Goal: Transaction & Acquisition: Obtain resource

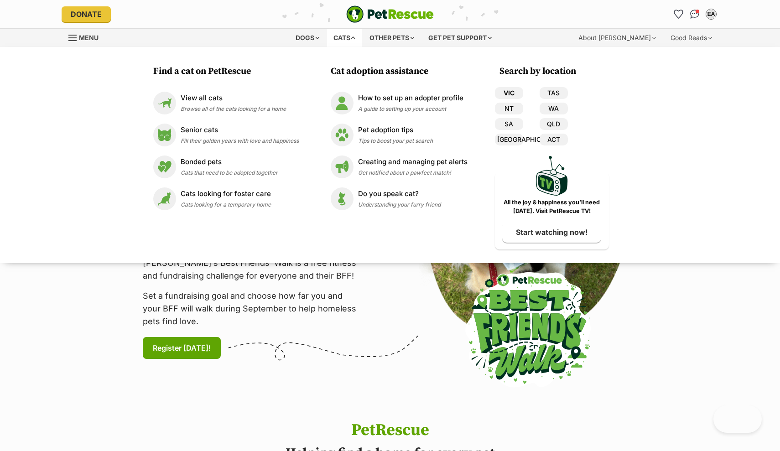
click at [506, 93] on link "VIC" at bounding box center [509, 93] width 28 height 12
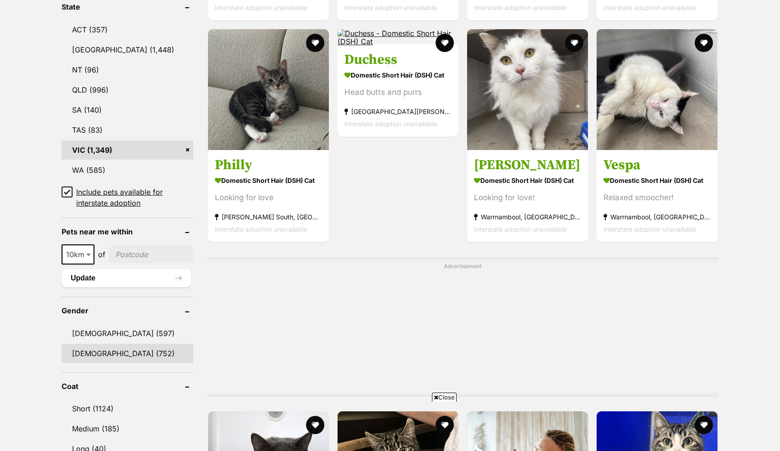
scroll to position [518, 0]
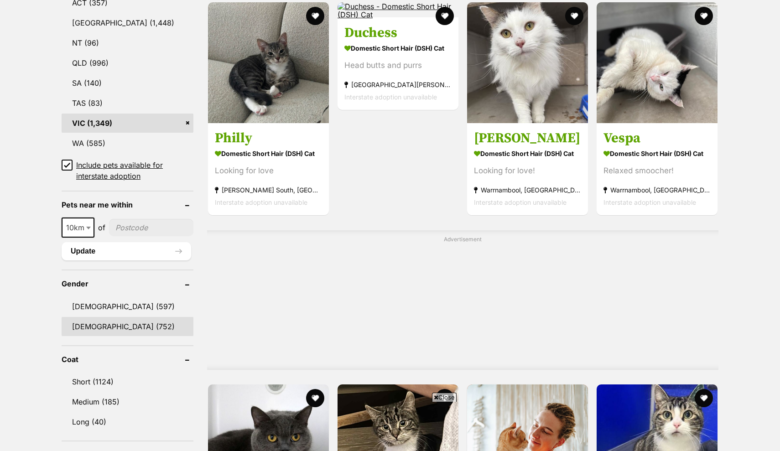
click at [92, 322] on link "[DEMOGRAPHIC_DATA] (752)" at bounding box center [128, 326] width 132 height 19
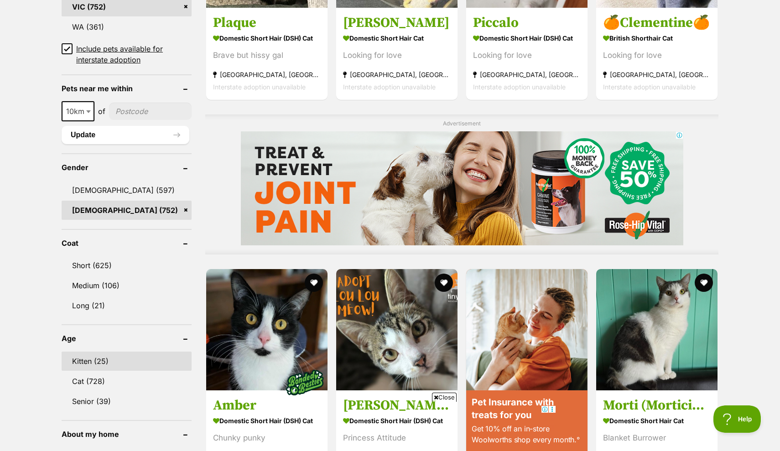
click at [79, 360] on link "Kitten (25)" at bounding box center [127, 361] width 130 height 19
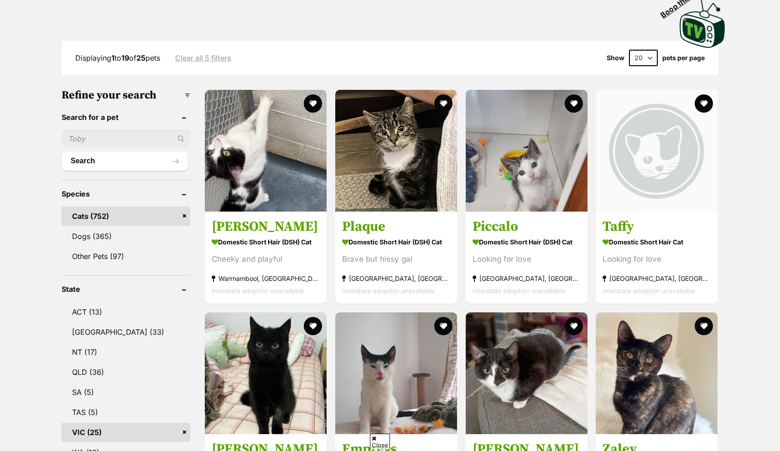
scroll to position [209, 0]
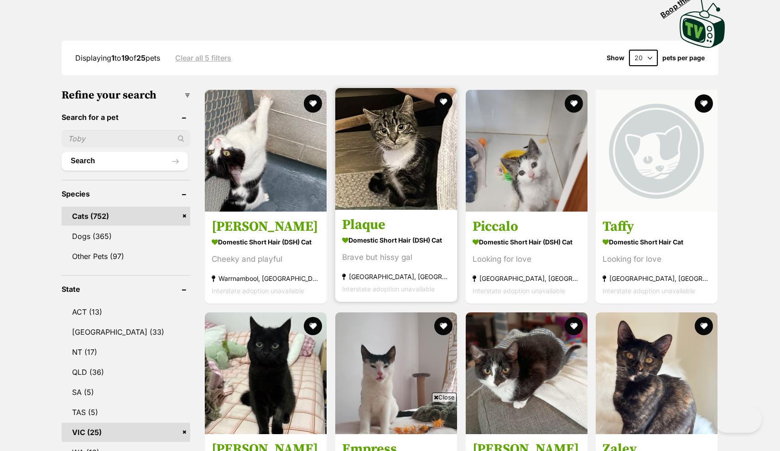
click at [359, 166] on img at bounding box center [396, 149] width 122 height 122
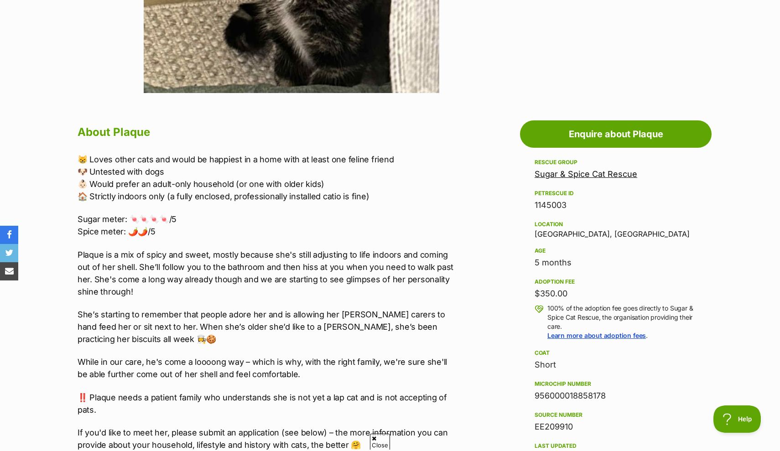
scroll to position [776, 0]
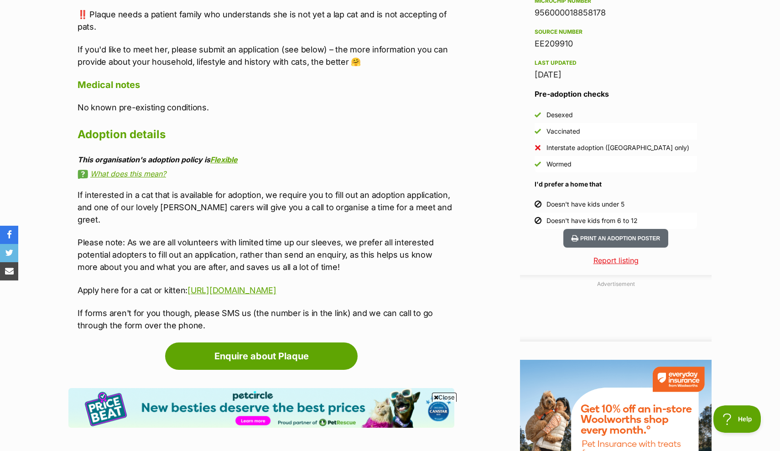
drag, startPoint x: 147, startPoint y: 194, endPoint x: 190, endPoint y: 214, distance: 47.2
click at [190, 214] on div "If interested in a cat that is available for adoption, we require you to fill o…" at bounding box center [266, 260] width 377 height 143
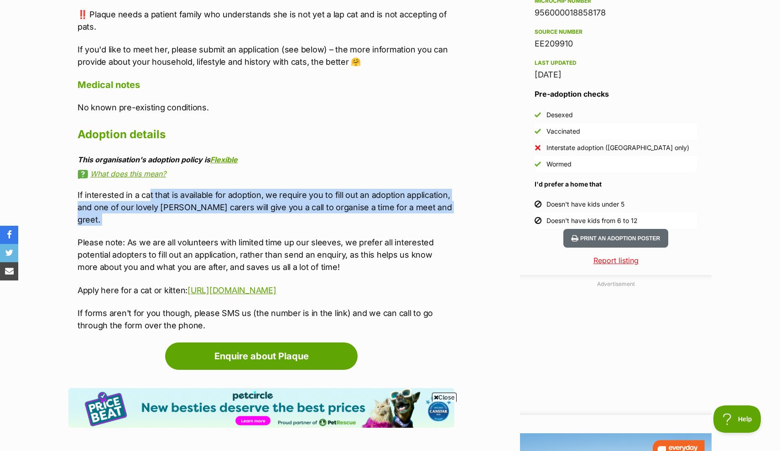
click at [190, 213] on div "If interested in a cat that is available for adoption, we require you to fill o…" at bounding box center [266, 260] width 377 height 143
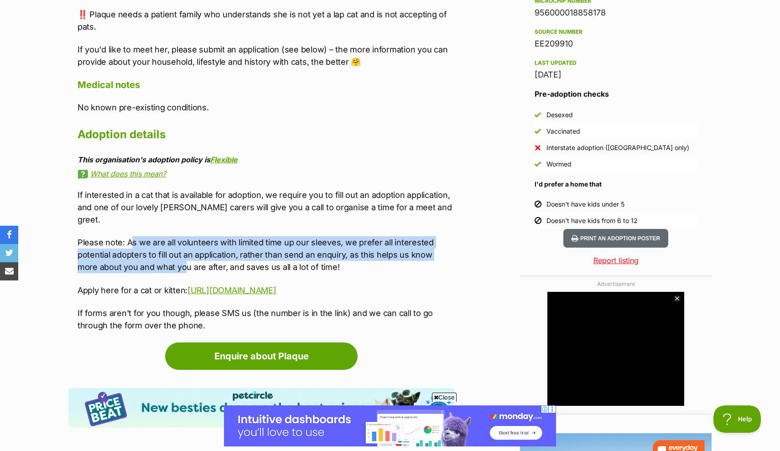
scroll to position [0, 0]
drag, startPoint x: 131, startPoint y: 224, endPoint x: 162, endPoint y: 250, distance: 41.2
click at [162, 250] on p "Please note: As we are all volunteers with limited time up our sleeves, we pref…" at bounding box center [266, 254] width 377 height 37
click at [163, 251] on p "Please note: As we are all volunteers with limited time up our sleeves, we pref…" at bounding box center [266, 254] width 377 height 37
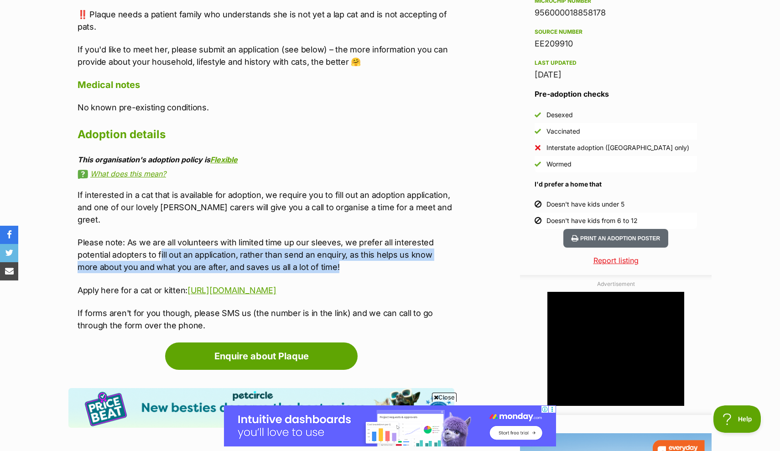
drag, startPoint x: 159, startPoint y: 244, endPoint x: 174, endPoint y: 260, distance: 21.6
click at [174, 260] on p "Please note: As we are all volunteers with limited time up our sleeves, we pref…" at bounding box center [266, 254] width 377 height 37
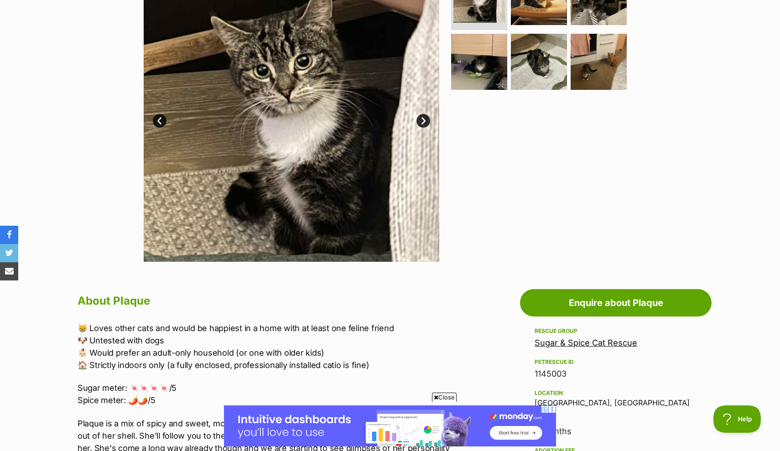
scroll to position [94, 0]
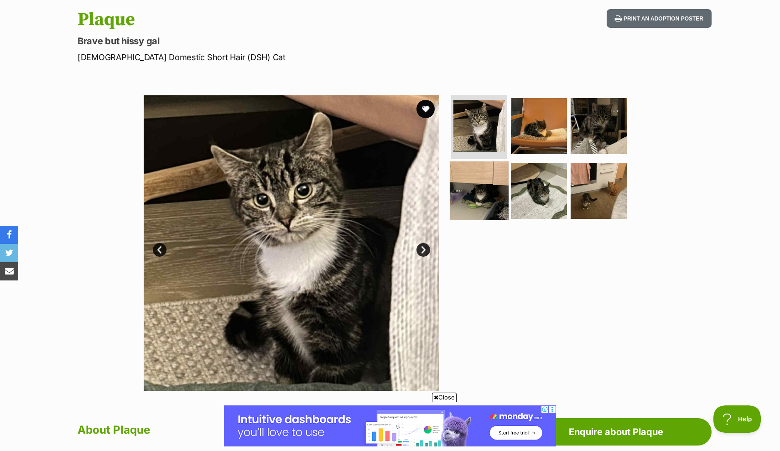
click at [491, 198] on img at bounding box center [479, 190] width 59 height 59
click at [540, 182] on img at bounding box center [539, 191] width 56 height 56
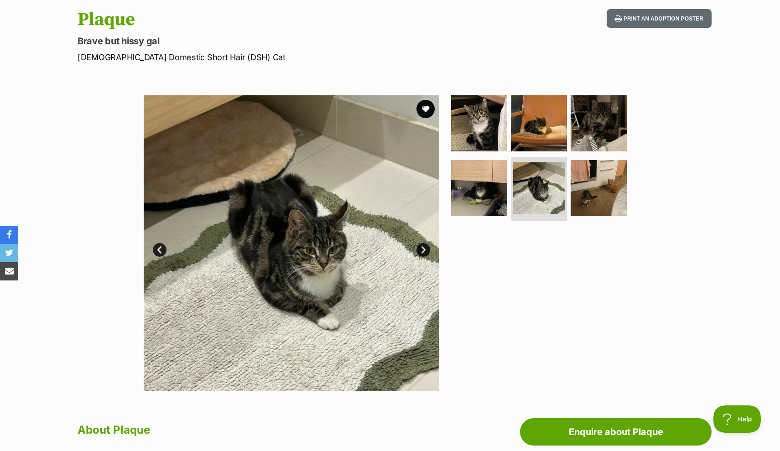
scroll to position [0, 0]
